Goal: Transaction & Acquisition: Download file/media

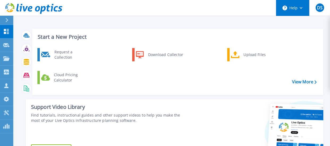
click at [296, 10] on button "Help" at bounding box center [292, 8] width 33 height 16
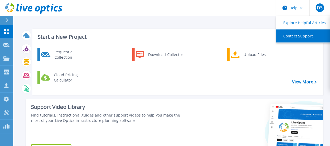
click at [297, 38] on link "Contact Support" at bounding box center [305, 35] width 59 height 13
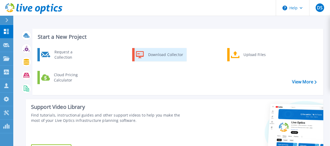
click at [163, 55] on div "Download Collector" at bounding box center [165, 54] width 40 height 11
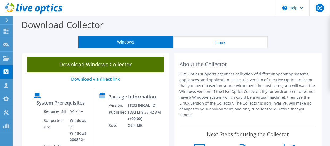
click at [127, 67] on link "Download Windows Collector" at bounding box center [95, 64] width 137 height 16
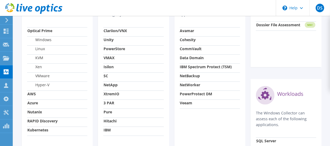
scroll to position [239, 0]
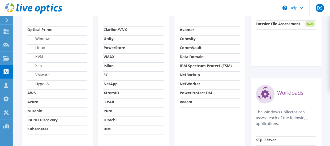
click at [37, 63] on label "Xen" at bounding box center [34, 65] width 15 height 5
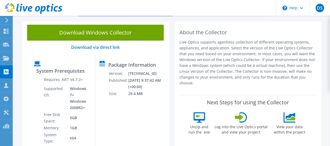
scroll to position [0, 0]
